Goal: Task Accomplishment & Management: Manage account settings

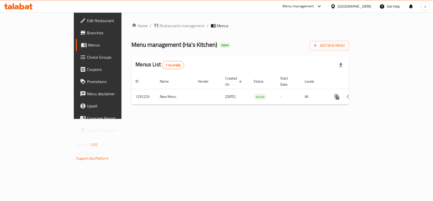
click at [369, 7] on div "[GEOGRAPHIC_DATA]" at bounding box center [355, 7] width 34 height 6
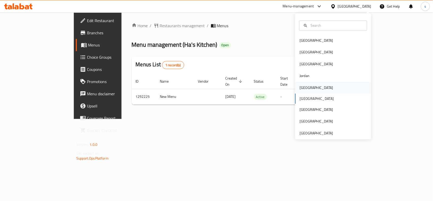
click at [300, 86] on div "[GEOGRAPHIC_DATA]" at bounding box center [317, 88] width 34 height 6
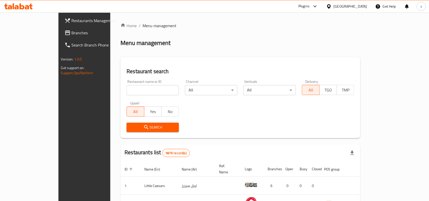
click at [72, 31] on span "Branches" at bounding box center [99, 33] width 54 height 6
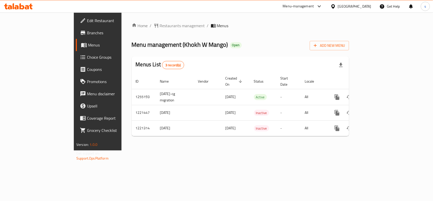
click at [338, 6] on div at bounding box center [334, 7] width 7 height 6
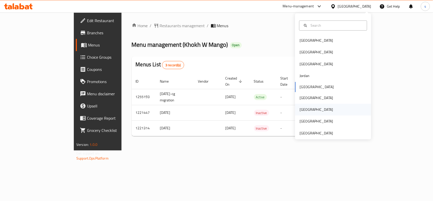
click at [302, 112] on div "[GEOGRAPHIC_DATA]" at bounding box center [317, 110] width 34 height 6
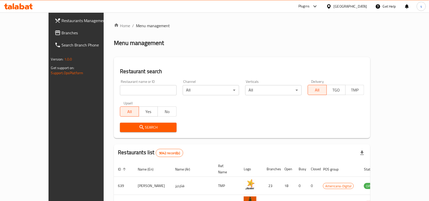
click at [62, 34] on span "Branches" at bounding box center [89, 33] width 54 height 6
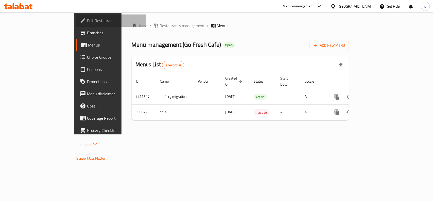
click at [87, 19] on span "Edit Restaurant" at bounding box center [114, 21] width 55 height 6
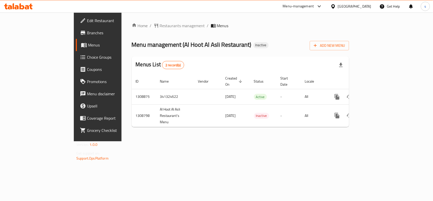
click at [350, 4] on div "[GEOGRAPHIC_DATA]" at bounding box center [355, 7] width 34 height 6
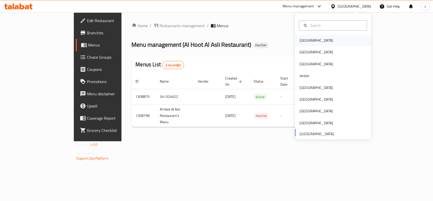
click at [308, 36] on div "[GEOGRAPHIC_DATA]" at bounding box center [317, 41] width 42 height 12
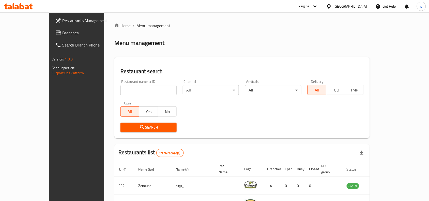
click at [357, 7] on div "Bahrain" at bounding box center [350, 7] width 34 height 6
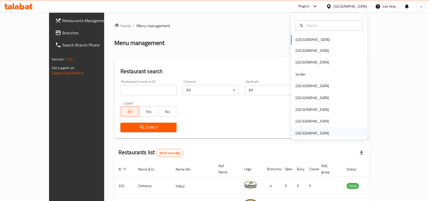
click at [315, 129] on div "[GEOGRAPHIC_DATA]" at bounding box center [312, 133] width 42 height 12
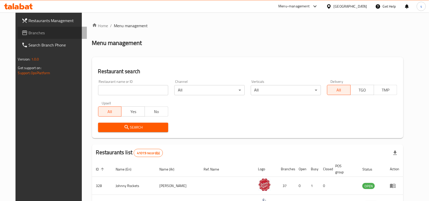
click at [29, 32] on span "Branches" at bounding box center [56, 33] width 54 height 6
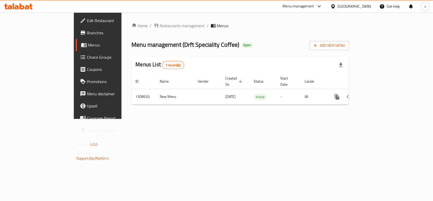
click at [357, 7] on div "[GEOGRAPHIC_DATA]" at bounding box center [355, 7] width 34 height 6
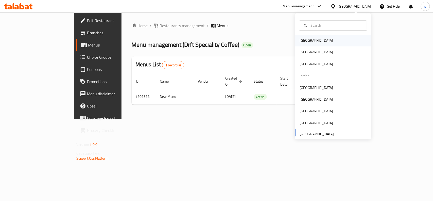
click at [300, 40] on div "[GEOGRAPHIC_DATA]" at bounding box center [317, 41] width 34 height 6
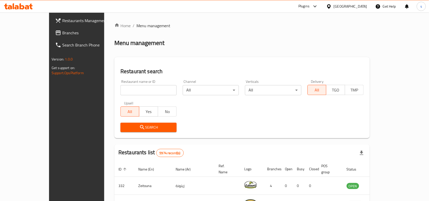
click at [359, 7] on div "Bahrain" at bounding box center [350, 7] width 34 height 6
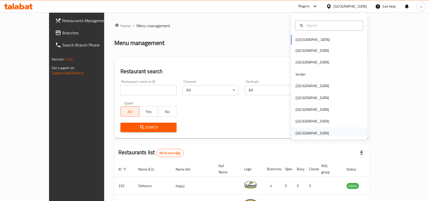
click at [310, 135] on div "[GEOGRAPHIC_DATA]" at bounding box center [313, 133] width 34 height 6
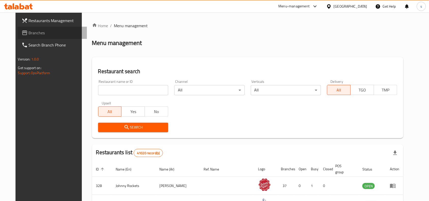
click at [31, 32] on span "Branches" at bounding box center [56, 33] width 54 height 6
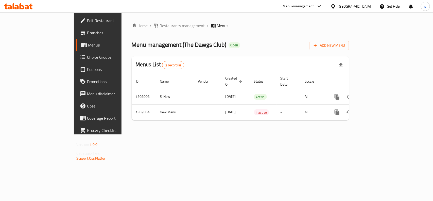
click at [87, 22] on span "Edit Restaurant" at bounding box center [114, 21] width 55 height 6
click at [354, 6] on div "[GEOGRAPHIC_DATA]" at bounding box center [355, 7] width 34 height 6
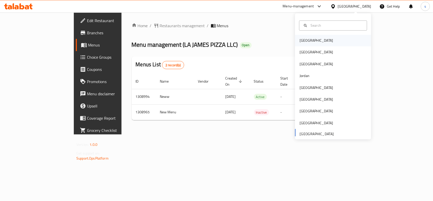
click at [300, 41] on div "[GEOGRAPHIC_DATA]" at bounding box center [317, 41] width 34 height 6
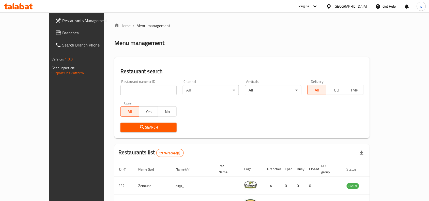
click at [362, 7] on div "[GEOGRAPHIC_DATA]" at bounding box center [350, 7] width 34 height 6
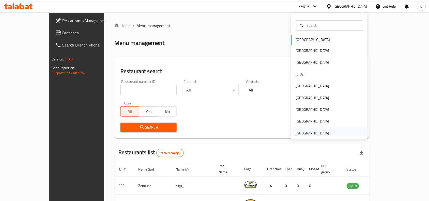
click at [305, 135] on div "[GEOGRAPHIC_DATA]" at bounding box center [313, 133] width 34 height 6
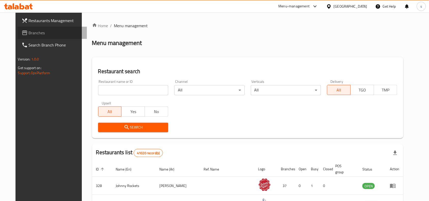
click at [29, 33] on span "Branches" at bounding box center [56, 33] width 54 height 6
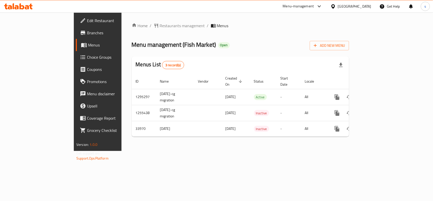
click at [363, 3] on div "[GEOGRAPHIC_DATA]" at bounding box center [351, 6] width 49 height 12
click at [344, 7] on div "[GEOGRAPHIC_DATA]" at bounding box center [355, 7] width 34 height 6
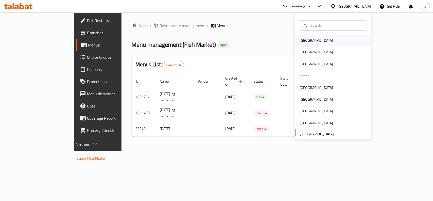
click at [309, 39] on div "[GEOGRAPHIC_DATA]" at bounding box center [317, 41] width 42 height 12
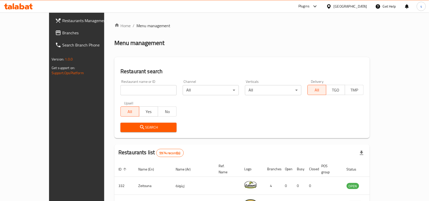
click at [360, 5] on div "[GEOGRAPHIC_DATA]" at bounding box center [350, 7] width 34 height 6
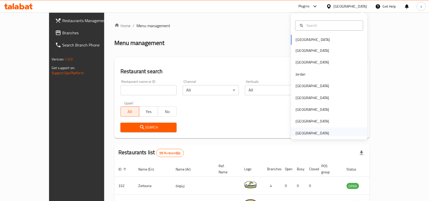
click at [311, 132] on div "[GEOGRAPHIC_DATA]" at bounding box center [313, 133] width 34 height 6
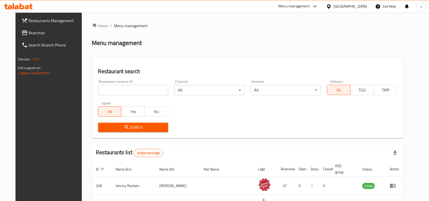
click at [29, 34] on span "Branches" at bounding box center [56, 33] width 54 height 6
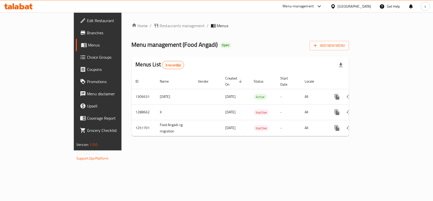
click at [353, 7] on div "[GEOGRAPHIC_DATA]" at bounding box center [355, 7] width 34 height 6
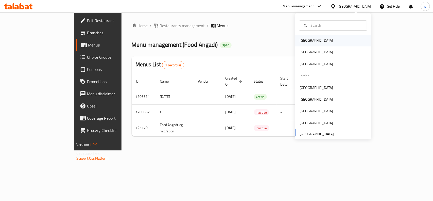
click at [306, 40] on div "[GEOGRAPHIC_DATA]" at bounding box center [317, 41] width 34 height 6
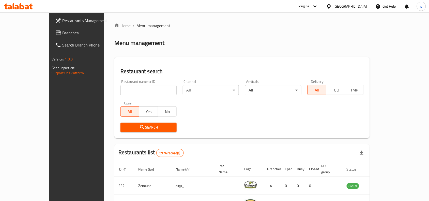
click at [364, 5] on div "[GEOGRAPHIC_DATA]" at bounding box center [350, 7] width 34 height 6
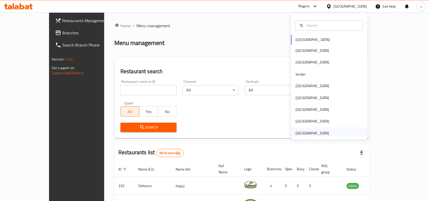
click at [320, 134] on div "[GEOGRAPHIC_DATA]" at bounding box center [313, 133] width 34 height 6
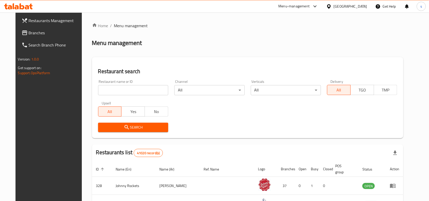
click at [29, 34] on span "Branches" at bounding box center [56, 33] width 54 height 6
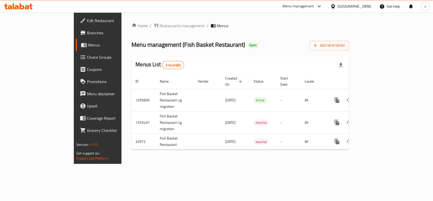
click at [360, 6] on div "[GEOGRAPHIC_DATA]" at bounding box center [355, 7] width 34 height 6
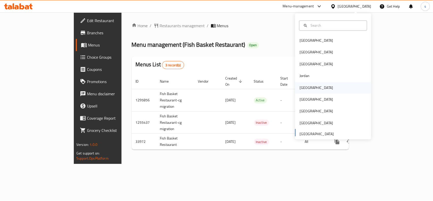
click at [309, 89] on div "[GEOGRAPHIC_DATA]" at bounding box center [317, 88] width 42 height 12
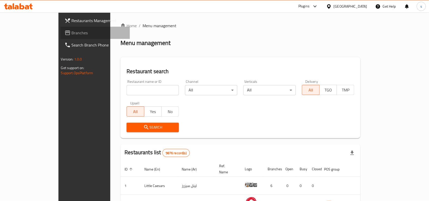
click at [72, 36] on span "Branches" at bounding box center [99, 33] width 54 height 6
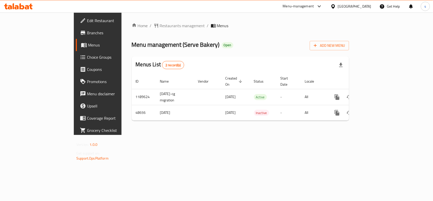
click at [367, 7] on div "[GEOGRAPHIC_DATA]" at bounding box center [355, 7] width 34 height 6
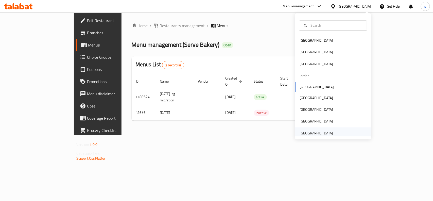
click at [312, 132] on div "[GEOGRAPHIC_DATA]" at bounding box center [317, 133] width 34 height 6
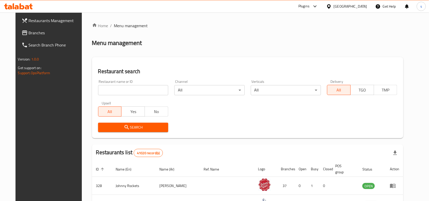
drag, startPoint x: 17, startPoint y: 33, endPoint x: 14, endPoint y: 34, distance: 3.0
click at [29, 33] on span "Branches" at bounding box center [56, 33] width 54 height 6
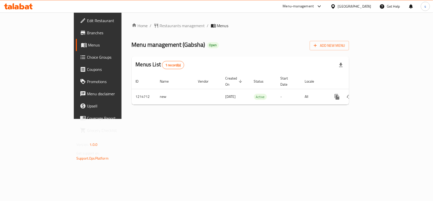
click at [356, 8] on div "[GEOGRAPHIC_DATA]" at bounding box center [355, 7] width 34 height 6
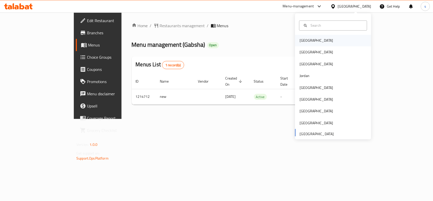
click at [308, 41] on div "[GEOGRAPHIC_DATA]" at bounding box center [317, 41] width 42 height 12
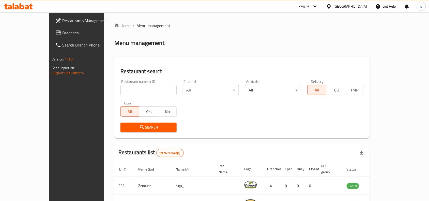
click at [360, 4] on div "[GEOGRAPHIC_DATA]" at bounding box center [350, 7] width 34 height 6
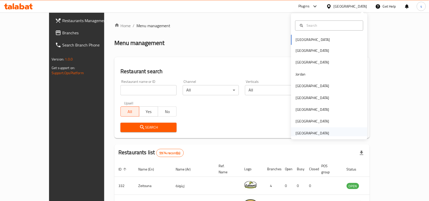
click at [311, 133] on div "[GEOGRAPHIC_DATA]" at bounding box center [313, 133] width 34 height 6
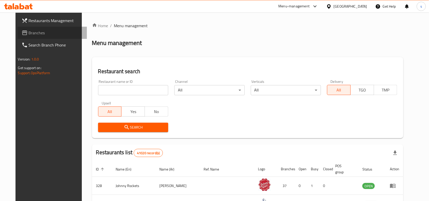
click at [29, 34] on span "Branches" at bounding box center [56, 33] width 54 height 6
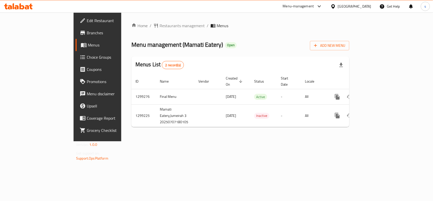
click at [363, 9] on div "[GEOGRAPHIC_DATA]" at bounding box center [355, 7] width 34 height 6
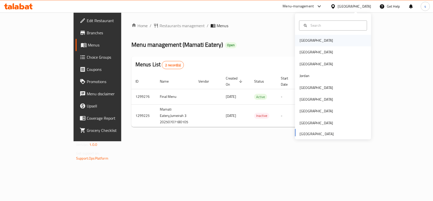
click at [301, 41] on div "[GEOGRAPHIC_DATA]" at bounding box center [317, 41] width 34 height 6
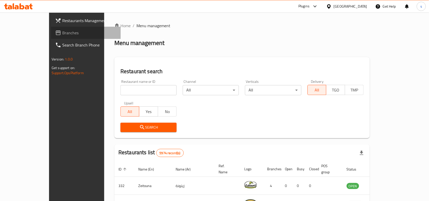
click at [62, 32] on span "Branches" at bounding box center [89, 33] width 54 height 6
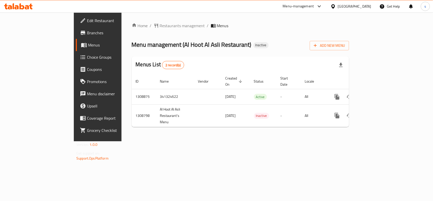
click at [345, 7] on div "[GEOGRAPHIC_DATA]" at bounding box center [355, 7] width 34 height 6
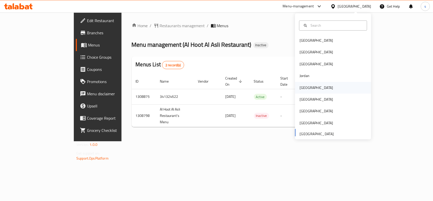
click at [302, 90] on div "[GEOGRAPHIC_DATA]" at bounding box center [317, 88] width 34 height 6
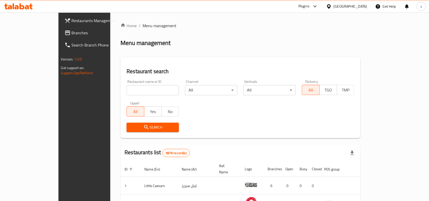
click at [72, 34] on span "Branches" at bounding box center [99, 33] width 54 height 6
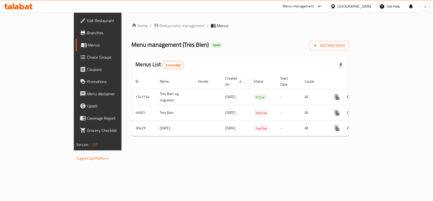
click at [363, 6] on div "[GEOGRAPHIC_DATA]" at bounding box center [355, 7] width 34 height 6
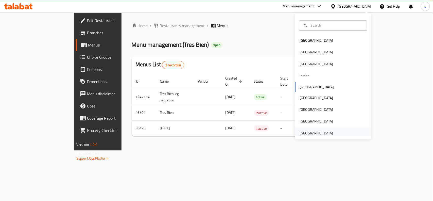
click at [322, 133] on div "[GEOGRAPHIC_DATA]" at bounding box center [317, 133] width 34 height 6
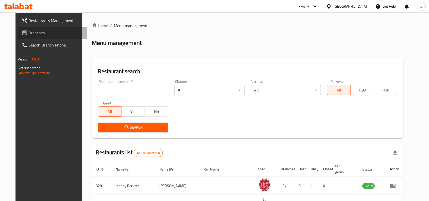
click at [29, 35] on span "Branches" at bounding box center [56, 33] width 54 height 6
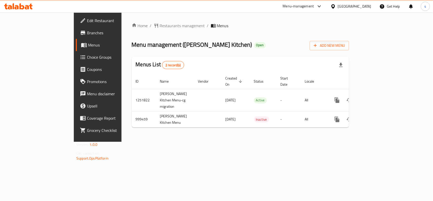
click at [363, 5] on div "[GEOGRAPHIC_DATA]" at bounding box center [355, 7] width 34 height 6
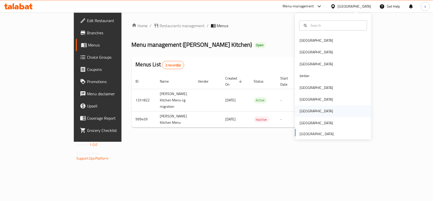
click at [300, 115] on div "[GEOGRAPHIC_DATA]" at bounding box center [317, 111] width 42 height 12
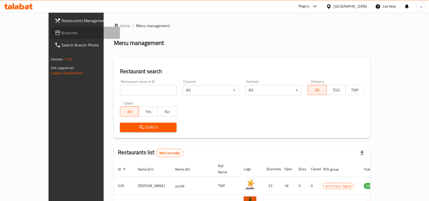
click at [62, 31] on span "Branches" at bounding box center [89, 33] width 54 height 6
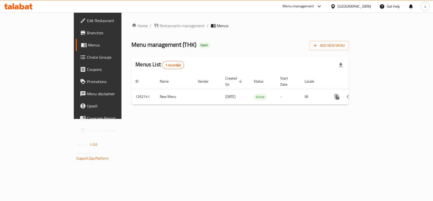
click at [369, 5] on div "[GEOGRAPHIC_DATA]" at bounding box center [355, 7] width 34 height 6
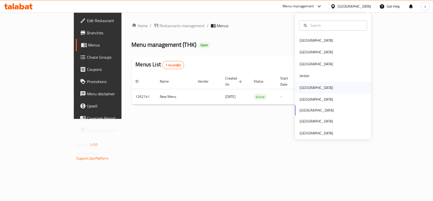
click at [304, 86] on div "[GEOGRAPHIC_DATA]" at bounding box center [317, 88] width 34 height 6
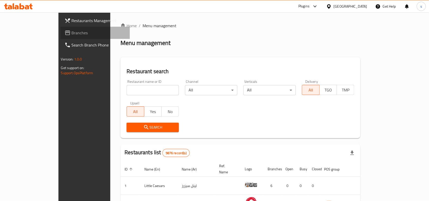
click at [72, 31] on span "Branches" at bounding box center [99, 33] width 54 height 6
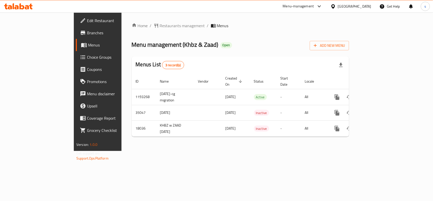
click at [360, 6] on div "[GEOGRAPHIC_DATA]" at bounding box center [355, 7] width 34 height 6
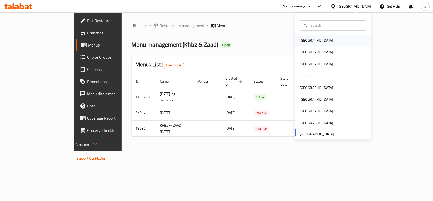
click at [300, 41] on div "[GEOGRAPHIC_DATA]" at bounding box center [317, 41] width 34 height 6
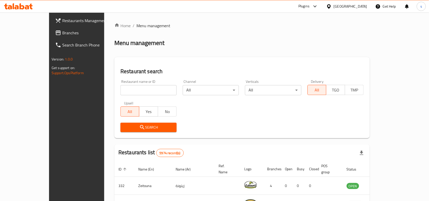
click at [361, 7] on div "Bahrain" at bounding box center [350, 7] width 34 height 6
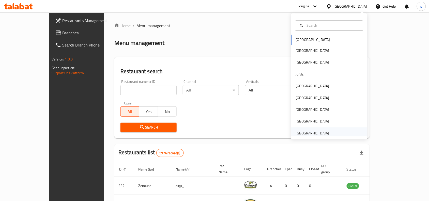
click at [307, 134] on div "[GEOGRAPHIC_DATA]" at bounding box center [313, 133] width 34 height 6
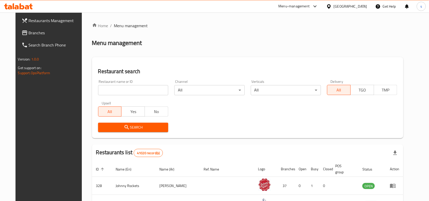
click at [29, 32] on span "Branches" at bounding box center [56, 33] width 54 height 6
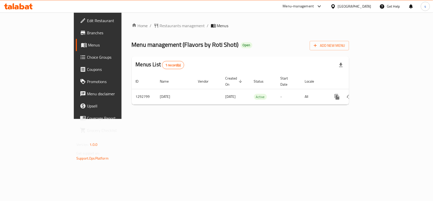
click at [349, 8] on div "[GEOGRAPHIC_DATA]" at bounding box center [355, 7] width 34 height 6
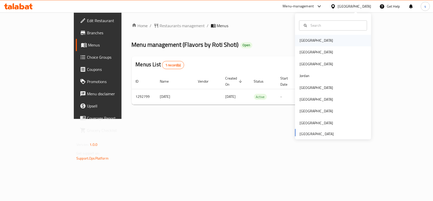
click at [303, 42] on div "Bahrain" at bounding box center [317, 41] width 34 height 6
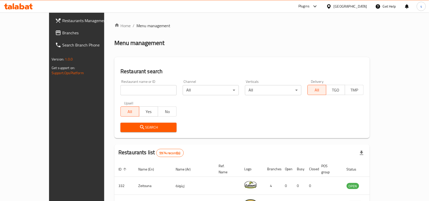
drag, startPoint x: 361, startPoint y: 6, endPoint x: 361, endPoint y: 13, distance: 7.1
click at [361, 6] on div "[GEOGRAPHIC_DATA]" at bounding box center [350, 7] width 34 height 6
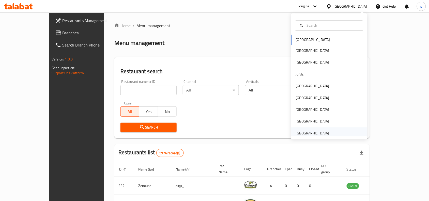
click at [310, 133] on div "[GEOGRAPHIC_DATA]" at bounding box center [313, 133] width 34 height 6
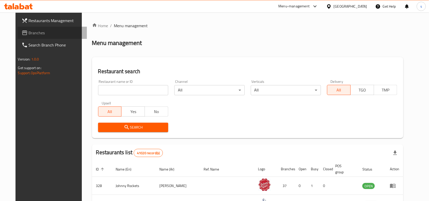
drag, startPoint x: 25, startPoint y: 35, endPoint x: 5, endPoint y: 43, distance: 21.4
click at [29, 35] on span "Branches" at bounding box center [56, 33] width 54 height 6
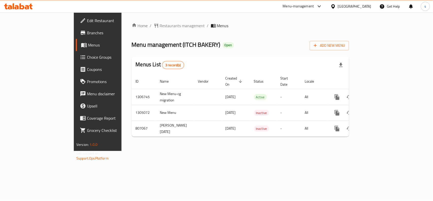
click at [87, 19] on span "Edit Restaurant" at bounding box center [114, 21] width 55 height 6
click at [361, 5] on div "[GEOGRAPHIC_DATA]" at bounding box center [355, 7] width 34 height 6
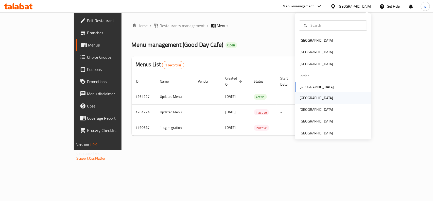
click at [305, 98] on div "[GEOGRAPHIC_DATA]" at bounding box center [317, 98] width 42 height 12
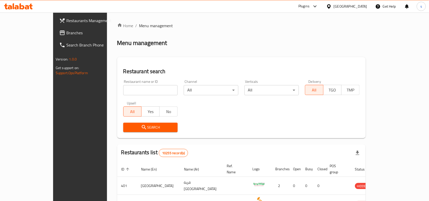
click at [66, 31] on span "Branches" at bounding box center [93, 33] width 54 height 6
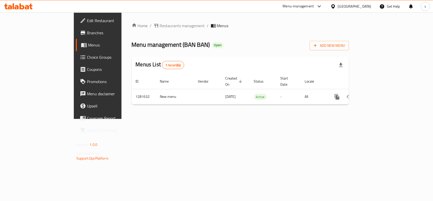
click at [370, 7] on div "[GEOGRAPHIC_DATA]" at bounding box center [355, 7] width 34 height 6
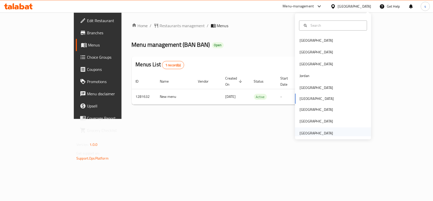
click at [316, 135] on div "[GEOGRAPHIC_DATA]" at bounding box center [317, 133] width 34 height 6
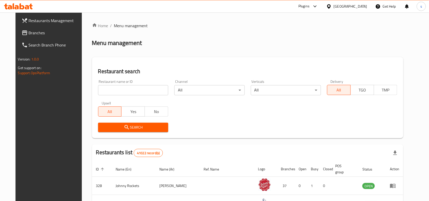
click at [22, 31] on span at bounding box center [25, 33] width 7 height 6
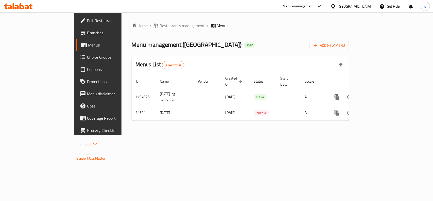
click at [355, 7] on div "[GEOGRAPHIC_DATA]" at bounding box center [355, 7] width 34 height 6
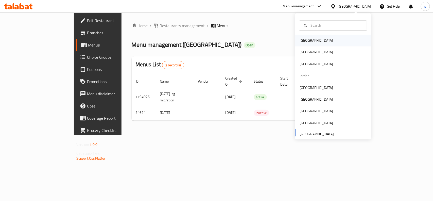
click at [303, 41] on div "Bahrain" at bounding box center [317, 41] width 34 height 6
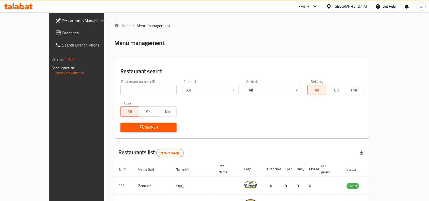
click at [359, 6] on div "[GEOGRAPHIC_DATA]" at bounding box center [350, 7] width 34 height 6
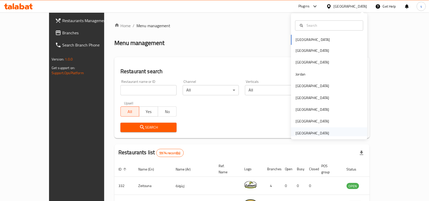
click at [309, 134] on div "[GEOGRAPHIC_DATA]" at bounding box center [313, 133] width 34 height 6
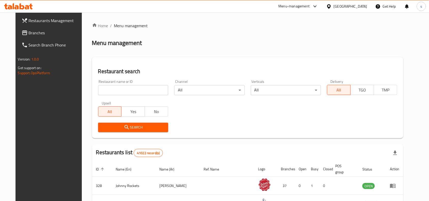
click at [29, 30] on span "Branches" at bounding box center [56, 33] width 54 height 6
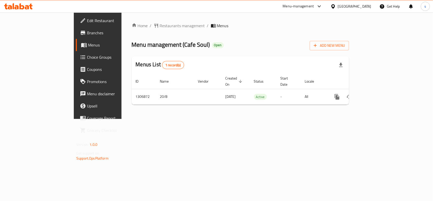
click at [87, 20] on span "Edit Restaurant" at bounding box center [114, 21] width 55 height 6
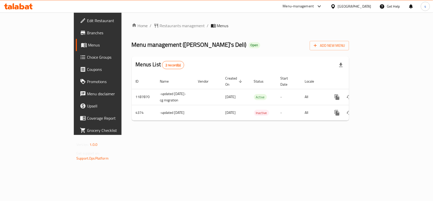
click at [368, 6] on div "[GEOGRAPHIC_DATA]" at bounding box center [355, 7] width 34 height 6
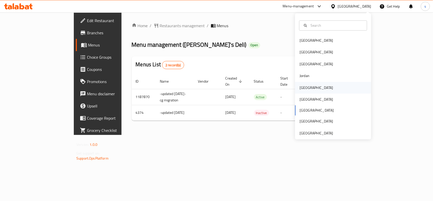
click at [305, 88] on div "[GEOGRAPHIC_DATA]" at bounding box center [317, 88] width 34 height 6
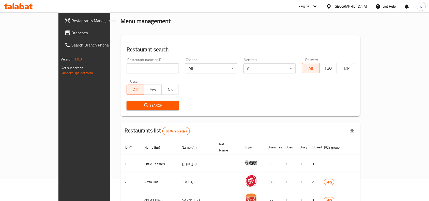
scroll to position [32, 0]
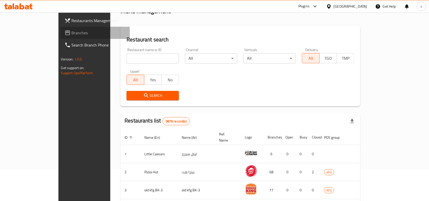
click at [72, 34] on span "Branches" at bounding box center [99, 33] width 54 height 6
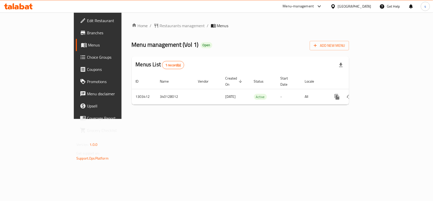
click at [368, 6] on div "[GEOGRAPHIC_DATA]" at bounding box center [355, 7] width 34 height 6
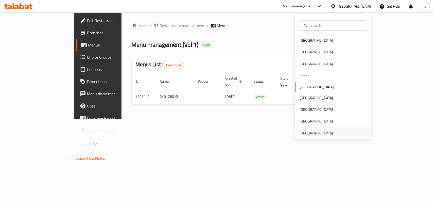
click at [316, 134] on div "[GEOGRAPHIC_DATA]" at bounding box center [317, 133] width 34 height 6
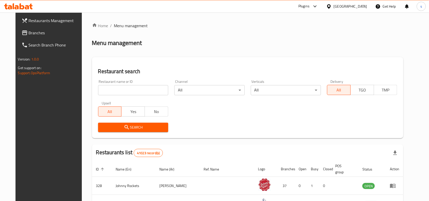
click at [29, 31] on span "Branches" at bounding box center [56, 33] width 54 height 6
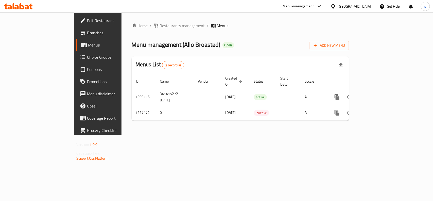
click at [346, 4] on div "[GEOGRAPHIC_DATA]" at bounding box center [355, 7] width 34 height 6
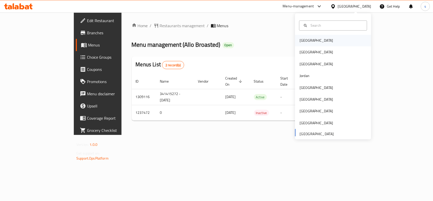
click at [300, 43] on div "[GEOGRAPHIC_DATA]" at bounding box center [317, 41] width 34 height 6
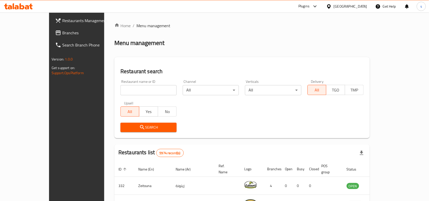
click at [358, 5] on div "[GEOGRAPHIC_DATA]" at bounding box center [350, 7] width 34 height 6
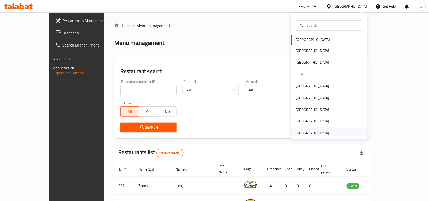
click at [305, 132] on div "[GEOGRAPHIC_DATA]" at bounding box center [313, 133] width 34 height 6
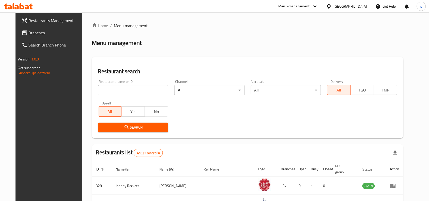
click at [29, 34] on span "Branches" at bounding box center [56, 33] width 54 height 6
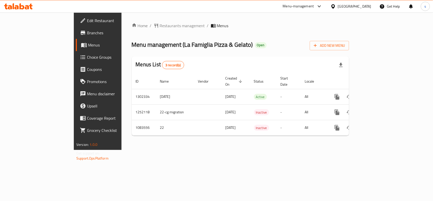
click at [352, 5] on div "[GEOGRAPHIC_DATA]" at bounding box center [355, 7] width 34 height 6
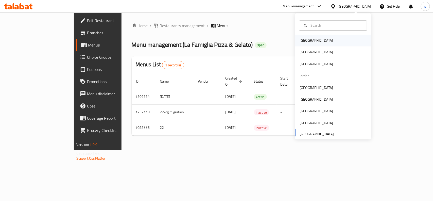
click at [302, 43] on div "[GEOGRAPHIC_DATA]" at bounding box center [317, 41] width 34 height 6
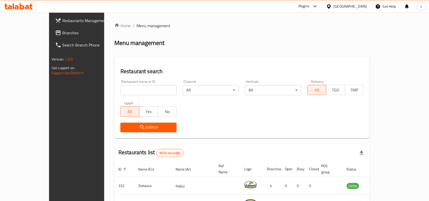
click at [359, 7] on div "[GEOGRAPHIC_DATA]" at bounding box center [350, 7] width 34 height 6
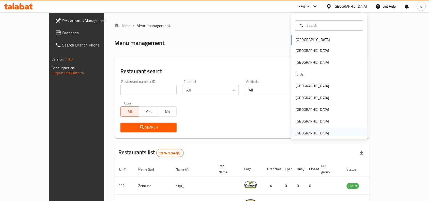
click at [298, 132] on div "[GEOGRAPHIC_DATA]" at bounding box center [313, 133] width 34 height 6
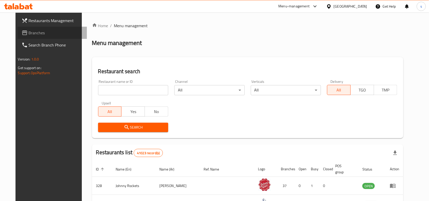
click at [29, 32] on span "Branches" at bounding box center [56, 33] width 54 height 6
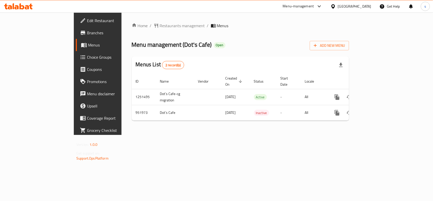
click at [348, 8] on div "[GEOGRAPHIC_DATA]" at bounding box center [355, 7] width 34 height 6
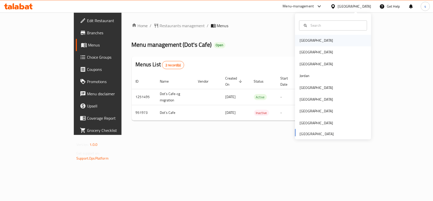
click at [307, 40] on div "[GEOGRAPHIC_DATA]" at bounding box center [317, 41] width 34 height 6
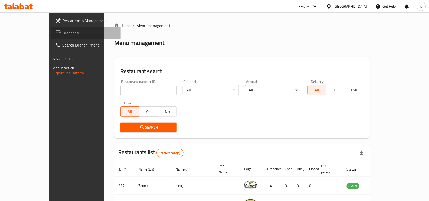
click at [62, 30] on span "Branches" at bounding box center [89, 33] width 54 height 6
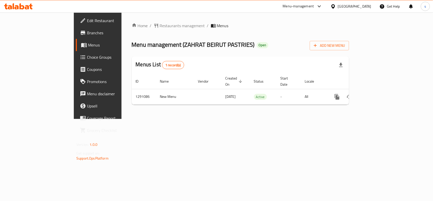
click at [344, 5] on div "[GEOGRAPHIC_DATA]" at bounding box center [355, 7] width 34 height 6
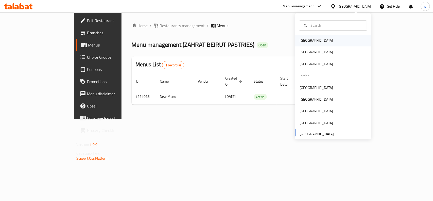
click at [310, 39] on div "[GEOGRAPHIC_DATA]" at bounding box center [317, 41] width 42 height 12
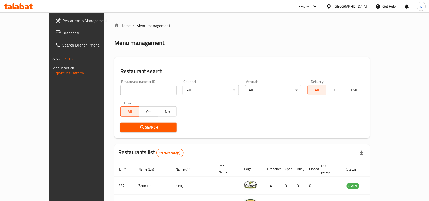
click at [360, 5] on div "[GEOGRAPHIC_DATA]" at bounding box center [350, 7] width 34 height 6
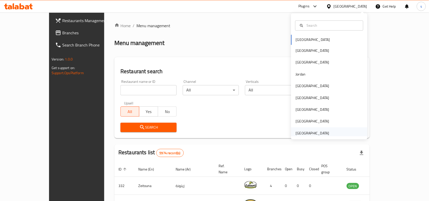
click at [312, 134] on div "[GEOGRAPHIC_DATA]" at bounding box center [313, 133] width 34 height 6
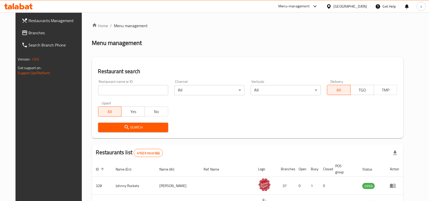
click at [29, 32] on span "Branches" at bounding box center [56, 33] width 54 height 6
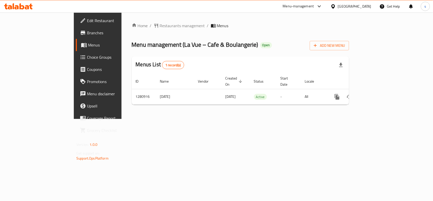
click at [361, 7] on div "[GEOGRAPHIC_DATA]" at bounding box center [355, 7] width 34 height 6
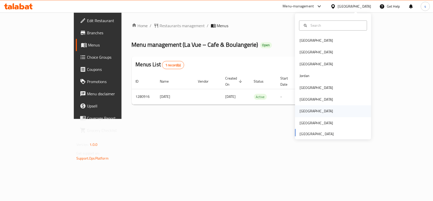
click at [300, 109] on div "[GEOGRAPHIC_DATA]" at bounding box center [317, 111] width 34 height 6
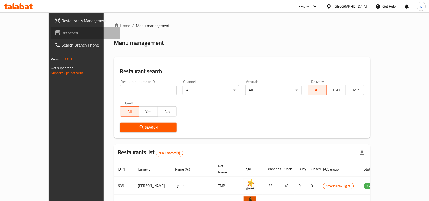
click at [62, 35] on span "Branches" at bounding box center [89, 33] width 54 height 6
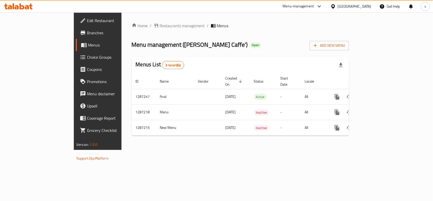
click at [368, 5] on div "[GEOGRAPHIC_DATA]" at bounding box center [355, 7] width 34 height 6
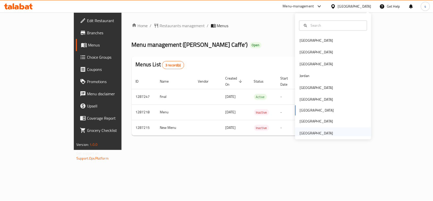
click at [315, 132] on div "[GEOGRAPHIC_DATA]" at bounding box center [317, 133] width 34 height 6
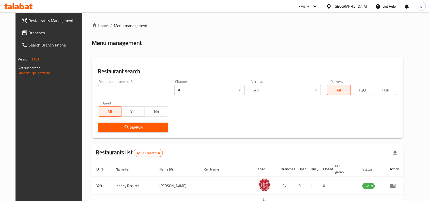
click at [29, 31] on span "Branches" at bounding box center [56, 33] width 54 height 6
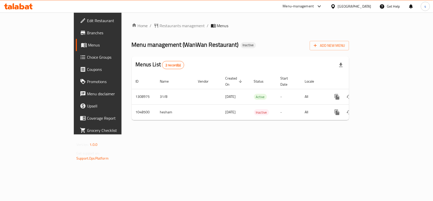
click at [356, 6] on div "[GEOGRAPHIC_DATA]" at bounding box center [355, 7] width 34 height 6
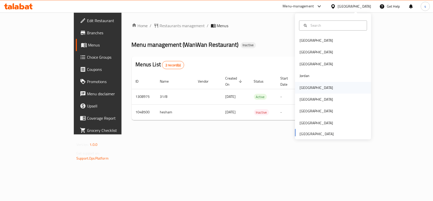
click at [300, 86] on div "[GEOGRAPHIC_DATA]" at bounding box center [317, 88] width 34 height 6
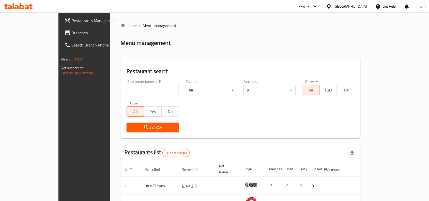
click at [72, 33] on span "Branches" at bounding box center [99, 33] width 54 height 6
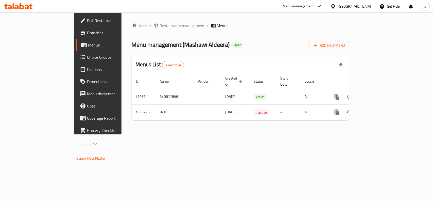
click at [369, 6] on div "[GEOGRAPHIC_DATA]" at bounding box center [355, 7] width 34 height 6
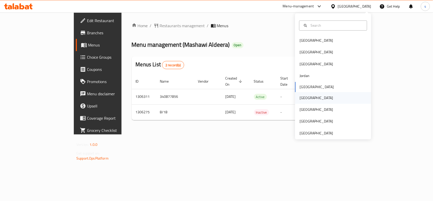
click at [303, 100] on div "[GEOGRAPHIC_DATA]" at bounding box center [317, 98] width 34 height 6
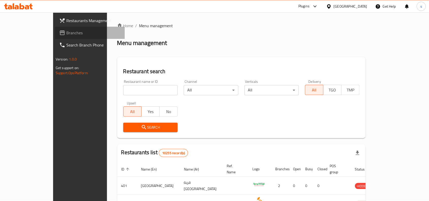
click at [66, 30] on span "Branches" at bounding box center [93, 33] width 54 height 6
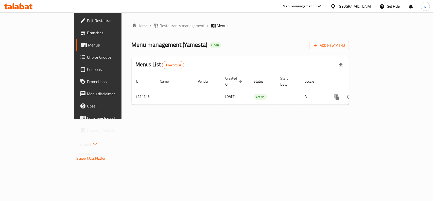
click at [338, 7] on div at bounding box center [334, 7] width 7 height 6
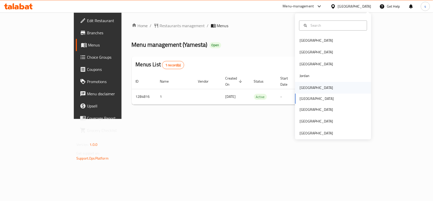
click at [300, 87] on div "[GEOGRAPHIC_DATA]" at bounding box center [317, 88] width 34 height 6
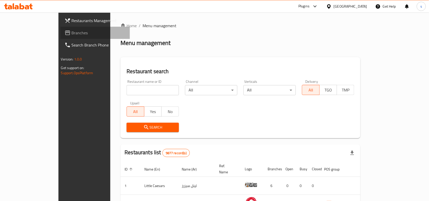
click at [72, 31] on span "Branches" at bounding box center [99, 33] width 54 height 6
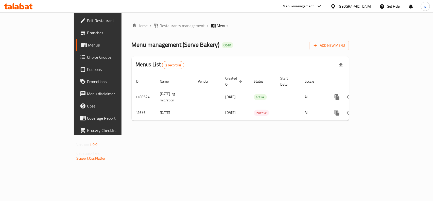
click at [338, 9] on div at bounding box center [334, 7] width 7 height 6
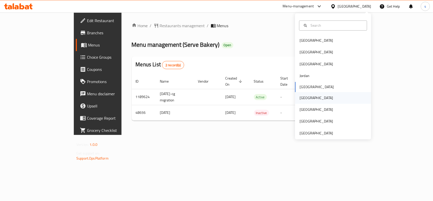
click at [303, 98] on div "[GEOGRAPHIC_DATA]" at bounding box center [317, 98] width 34 height 6
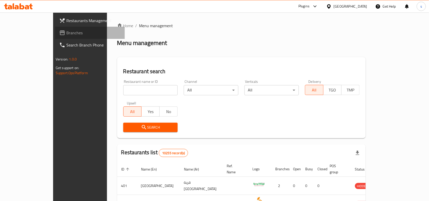
click at [66, 30] on span "Branches" at bounding box center [93, 33] width 54 height 6
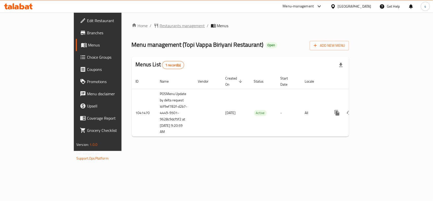
click at [160, 25] on span "Restaurants management" at bounding box center [182, 26] width 45 height 6
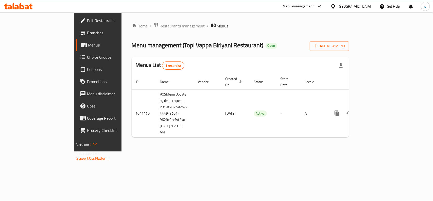
click at [160, 26] on span "Restaurants management" at bounding box center [182, 26] width 45 height 6
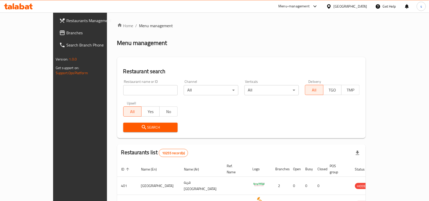
click at [133, 90] on input "search" at bounding box center [150, 90] width 55 height 10
paste input "662129"
type input "662129"
click at [135, 126] on span "Search" at bounding box center [150, 127] width 46 height 6
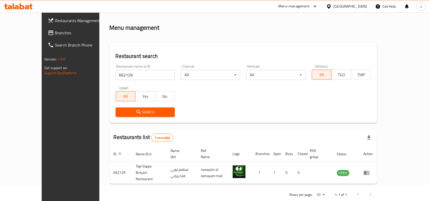
scroll to position [16, 0]
click at [124, 113] on span "Search" at bounding box center [145, 111] width 51 height 6
click at [367, 6] on div "[GEOGRAPHIC_DATA]" at bounding box center [350, 7] width 34 height 6
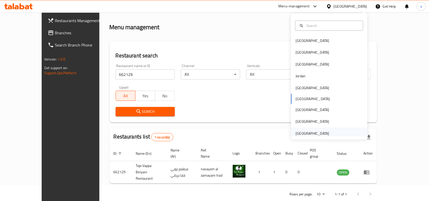
click at [314, 131] on div "[GEOGRAPHIC_DATA]" at bounding box center [313, 133] width 34 height 6
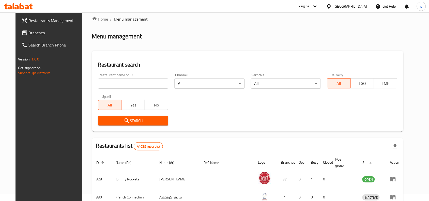
scroll to position [16, 0]
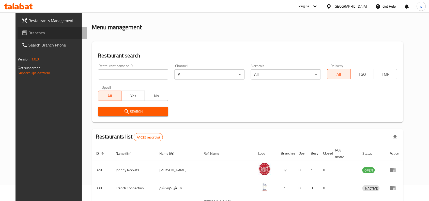
click at [29, 31] on span "Branches" at bounding box center [56, 33] width 54 height 6
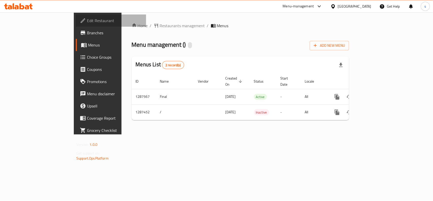
click at [87, 18] on span "Edit Restaurant" at bounding box center [114, 21] width 55 height 6
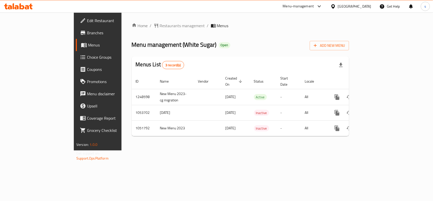
click at [336, 7] on icon at bounding box center [333, 6] width 5 height 5
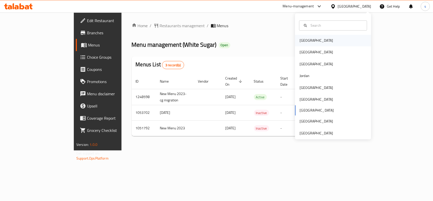
click at [300, 38] on div "[GEOGRAPHIC_DATA]" at bounding box center [317, 41] width 34 height 6
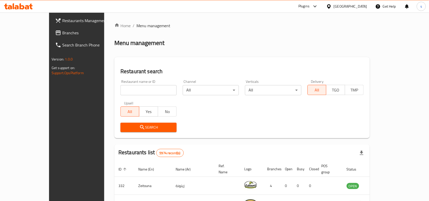
click at [62, 31] on span "Branches" at bounding box center [89, 33] width 54 height 6
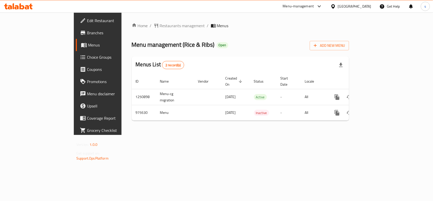
click at [362, 4] on div "[GEOGRAPHIC_DATA]" at bounding box center [355, 7] width 34 height 6
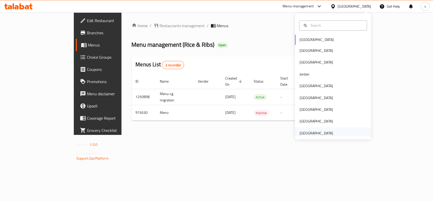
click at [310, 134] on div "[GEOGRAPHIC_DATA]" at bounding box center [317, 133] width 34 height 6
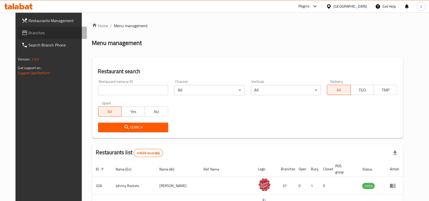
click at [29, 34] on span "Branches" at bounding box center [56, 33] width 54 height 6
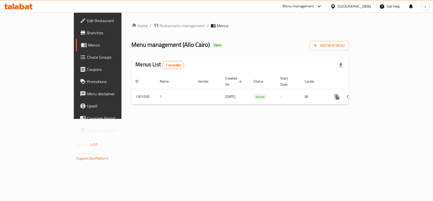
click at [348, 5] on div "[GEOGRAPHIC_DATA]" at bounding box center [355, 7] width 34 height 6
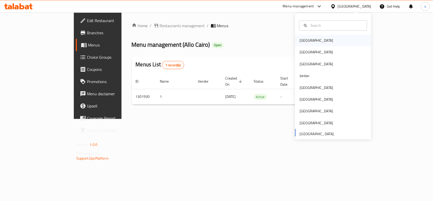
click at [307, 39] on div "[GEOGRAPHIC_DATA]" at bounding box center [317, 41] width 34 height 6
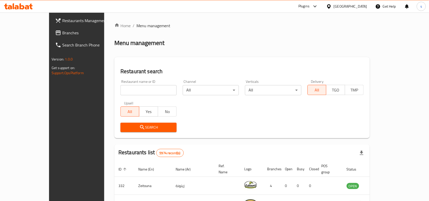
click at [358, 6] on div "[GEOGRAPHIC_DATA]" at bounding box center [350, 7] width 34 height 6
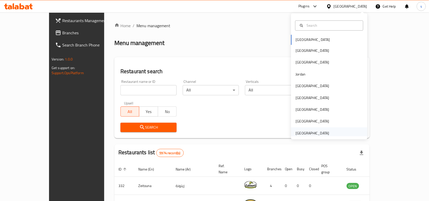
click at [302, 132] on div "[GEOGRAPHIC_DATA]" at bounding box center [313, 133] width 34 height 6
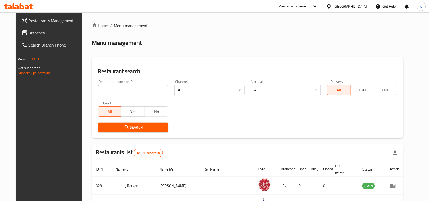
click at [29, 34] on span "Branches" at bounding box center [56, 33] width 54 height 6
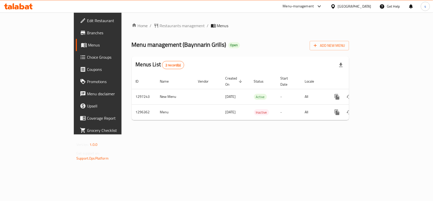
click at [360, 7] on div "[GEOGRAPHIC_DATA]" at bounding box center [355, 7] width 34 height 6
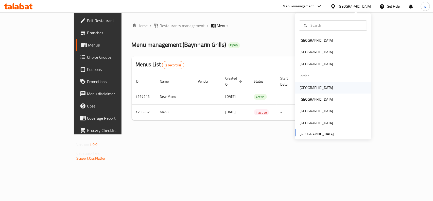
click at [300, 88] on div "[GEOGRAPHIC_DATA]" at bounding box center [317, 88] width 34 height 6
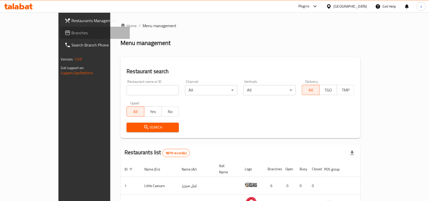
click at [72, 33] on span "Branches" at bounding box center [99, 33] width 54 height 6
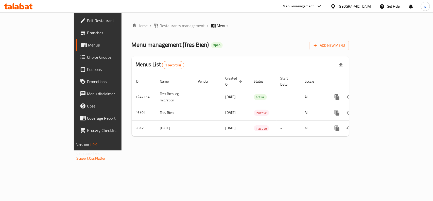
click at [364, 5] on div "[GEOGRAPHIC_DATA]" at bounding box center [355, 7] width 34 height 6
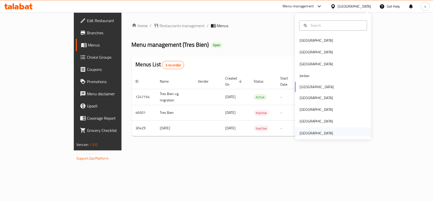
click at [318, 132] on div "[GEOGRAPHIC_DATA]" at bounding box center [317, 133] width 34 height 6
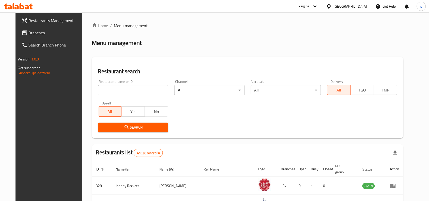
click at [29, 32] on span "Branches" at bounding box center [56, 33] width 54 height 6
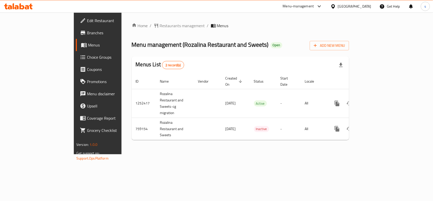
click at [355, 8] on div "[GEOGRAPHIC_DATA]" at bounding box center [355, 7] width 34 height 6
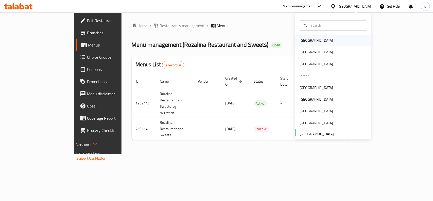
click at [303, 43] on div "[GEOGRAPHIC_DATA]" at bounding box center [317, 41] width 34 height 6
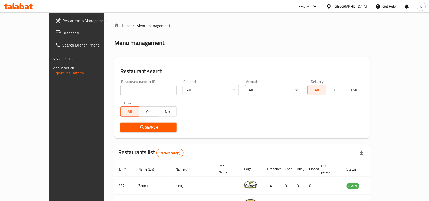
click at [62, 34] on span "Branches" at bounding box center [89, 33] width 54 height 6
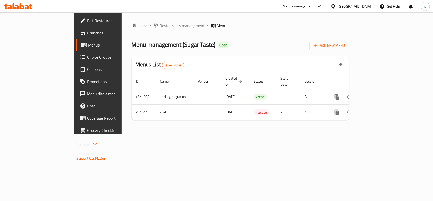
click at [364, 7] on div "Qatar" at bounding box center [355, 7] width 34 height 6
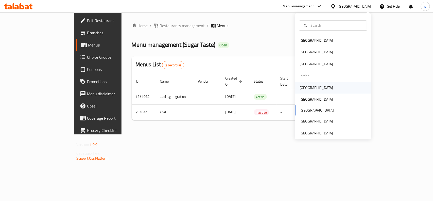
click at [300, 87] on div "Kuwait" at bounding box center [317, 88] width 34 height 6
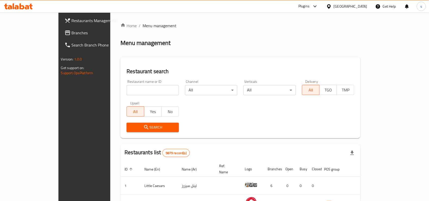
click at [72, 34] on span "Branches" at bounding box center [99, 33] width 54 height 6
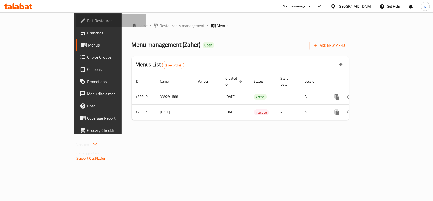
click at [87, 22] on span "Edit Restaurant" at bounding box center [114, 21] width 55 height 6
